Goal: Transaction & Acquisition: Book appointment/travel/reservation

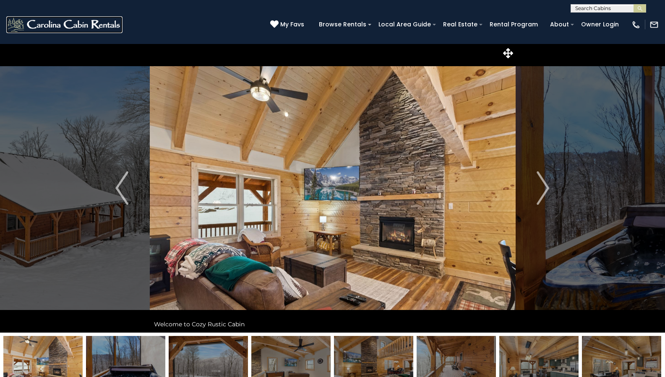
click at [64, 24] on img at bounding box center [64, 24] width 116 height 17
